Goal: Task Accomplishment & Management: Use online tool/utility

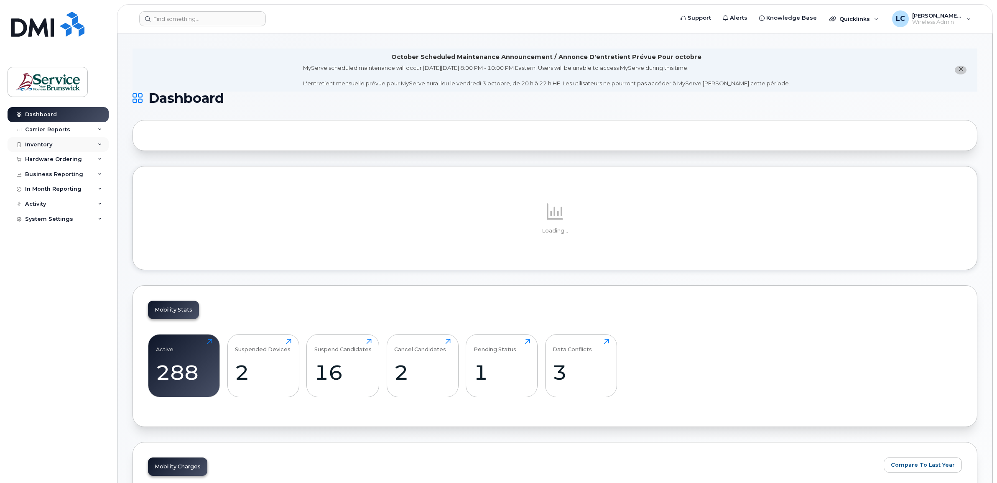
click at [55, 147] on div "Inventory" at bounding box center [58, 144] width 101 height 15
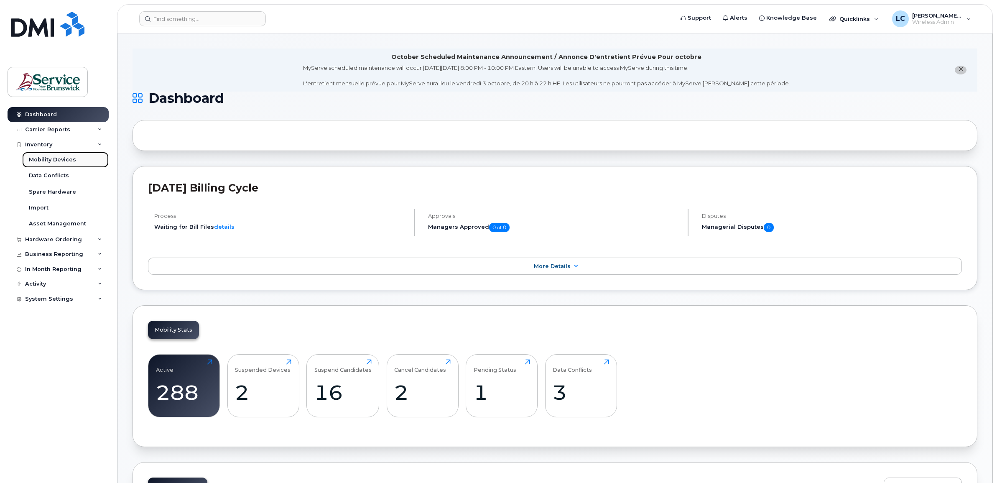
click at [56, 159] on div "Mobility Devices" at bounding box center [52, 160] width 47 height 8
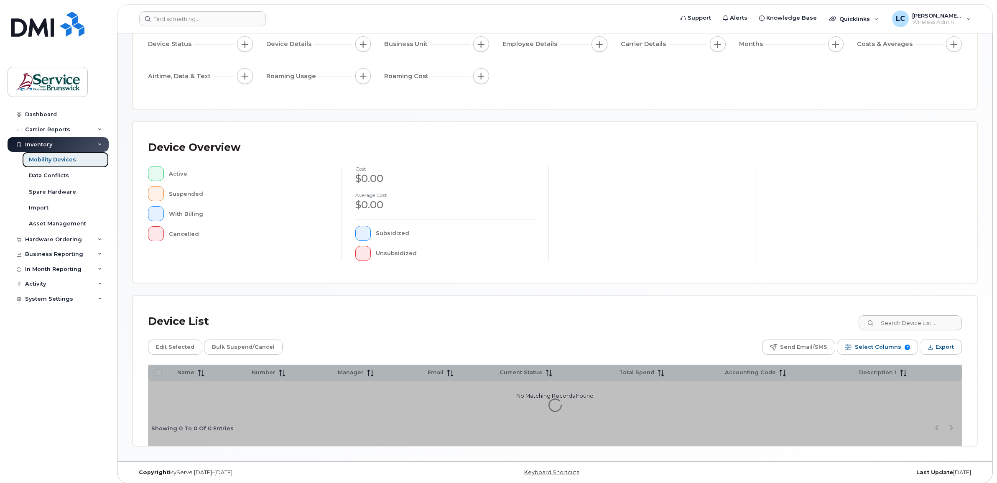
scroll to position [92, 0]
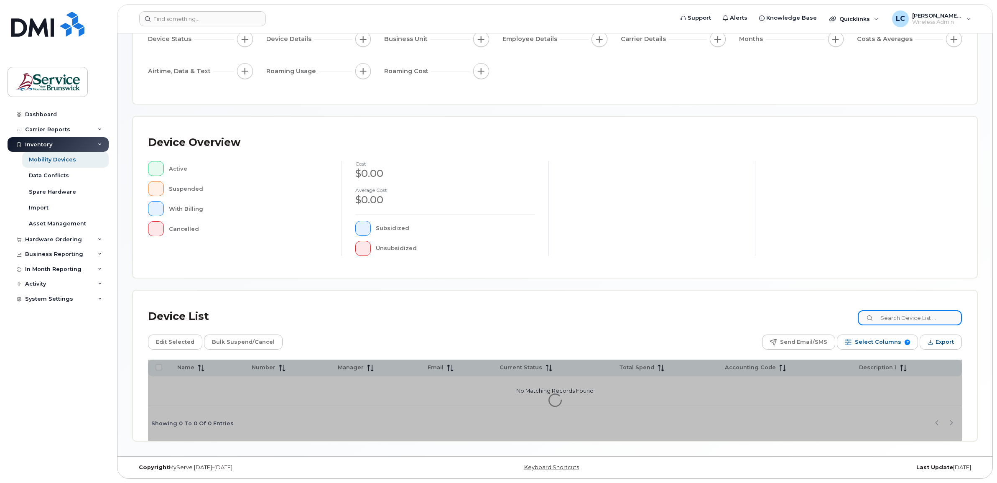
click at [901, 314] on input at bounding box center [910, 317] width 104 height 15
type input "[PERSON_NAME]"
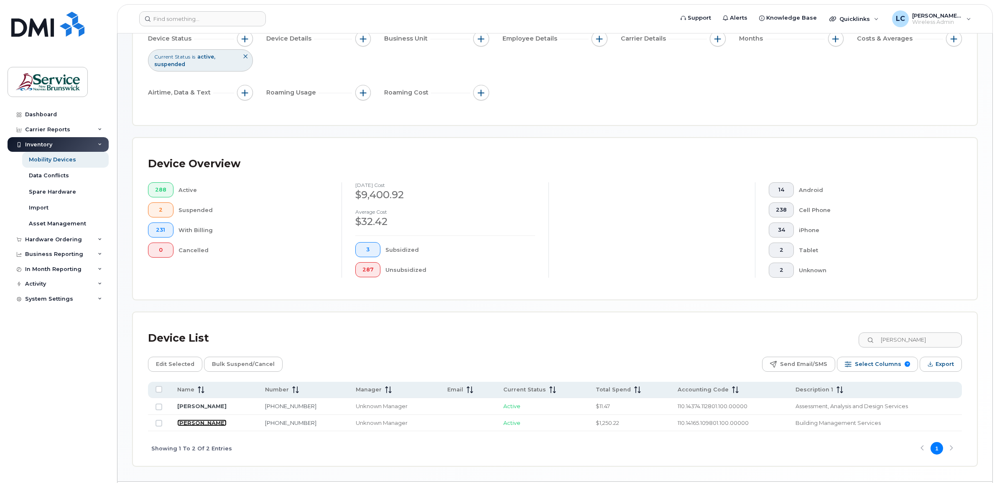
click at [203, 425] on link "[PERSON_NAME]" at bounding box center [201, 422] width 49 height 7
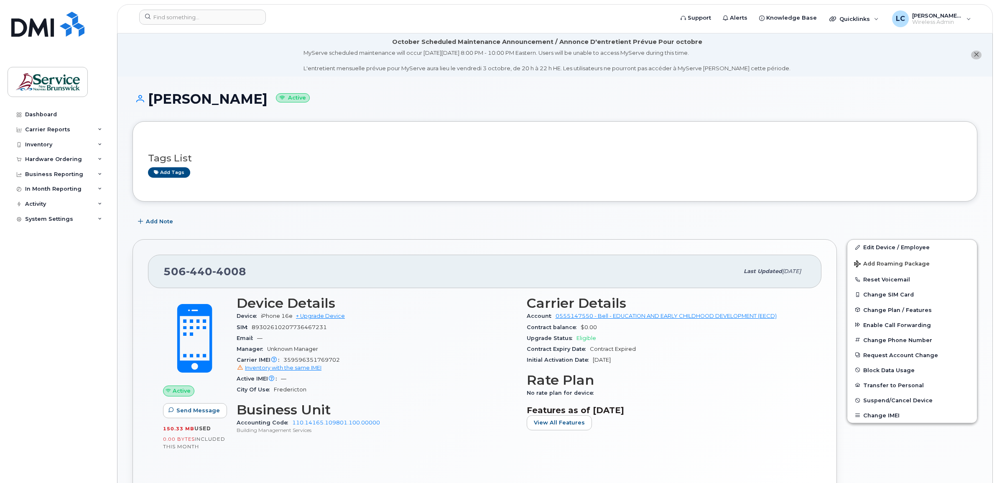
click at [283, 378] on span "—" at bounding box center [283, 378] width 5 height 6
click at [897, 294] on button "Change SIM Card" at bounding box center [912, 294] width 130 height 15
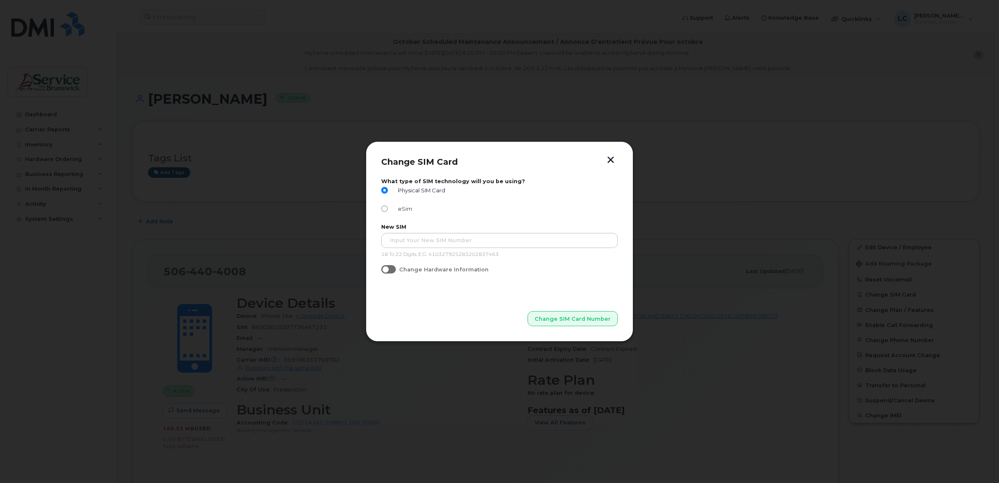
click at [387, 205] on label "eSim" at bounding box center [396, 208] width 31 height 7
click at [387, 205] on input "eSim" at bounding box center [384, 208] width 7 height 7
radio input "true"
